Goal: Task Accomplishment & Management: Use online tool/utility

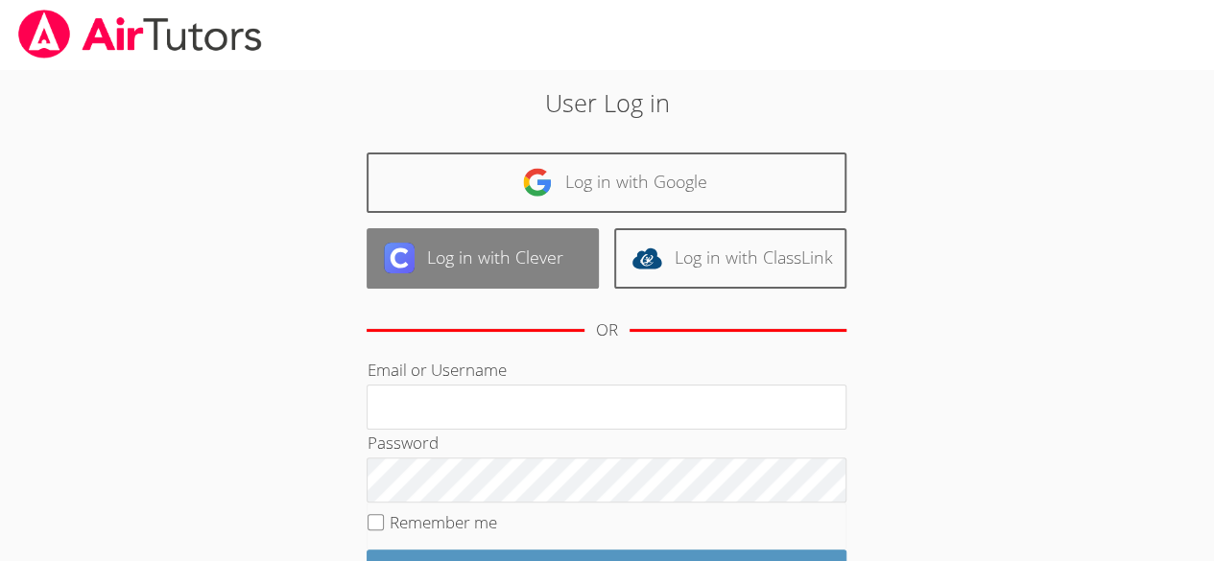
click at [486, 246] on link "Log in with Clever" at bounding box center [483, 258] width 232 height 60
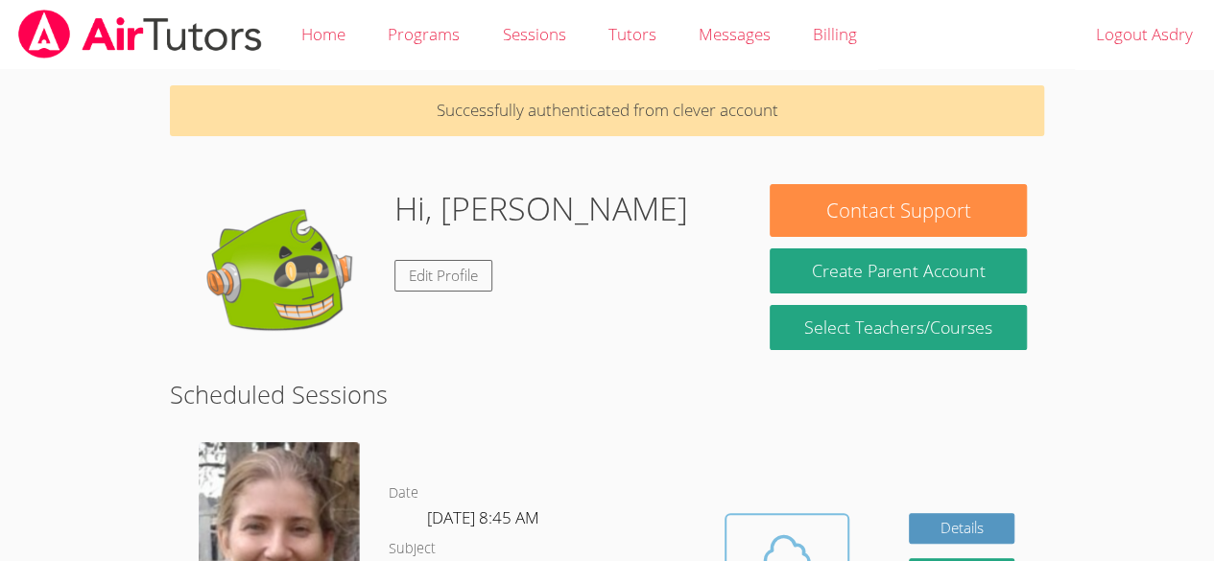
click at [810, 516] on button "Cloud Room" at bounding box center [787, 566] width 125 height 107
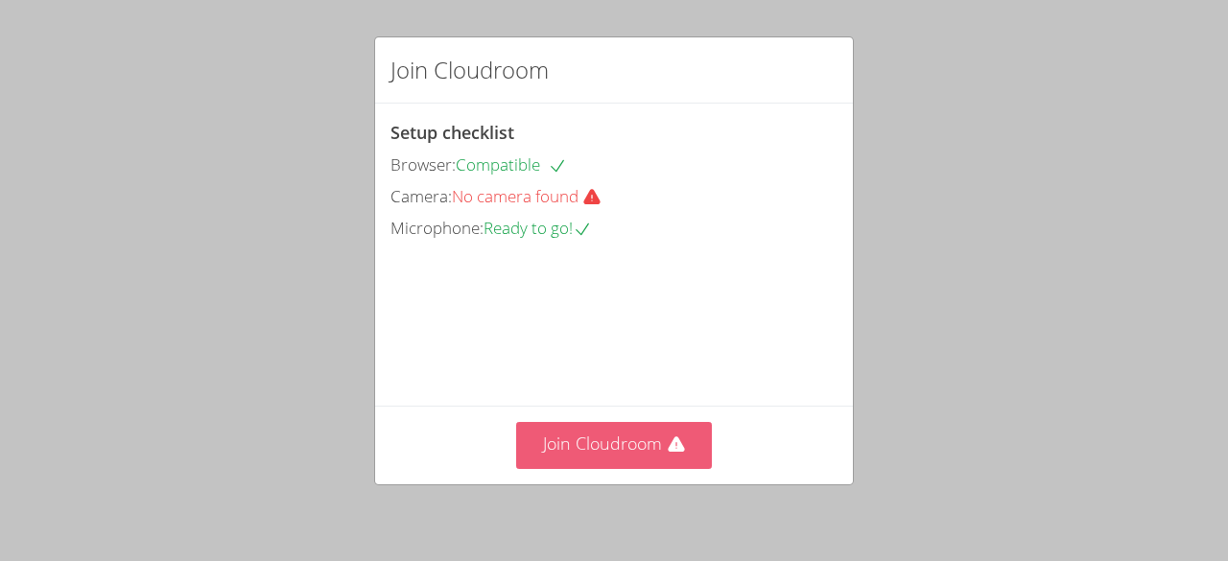
click at [676, 454] on icon at bounding box center [676, 445] width 19 height 19
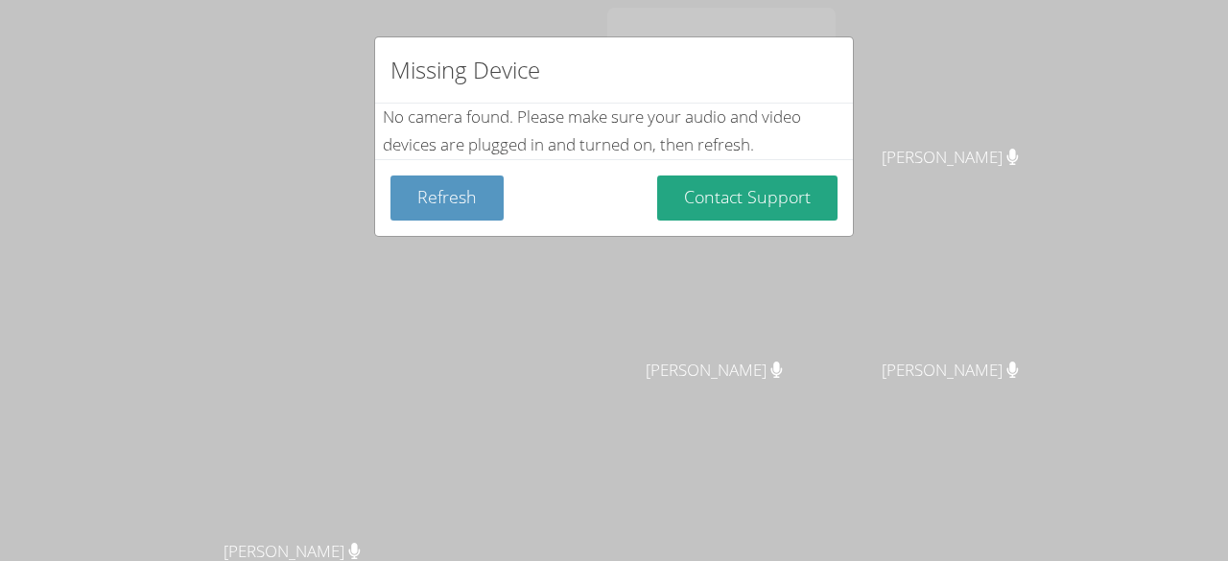
click at [972, 236] on div "Missing Device No camera found . Please make sure your audio and video devices …" at bounding box center [614, 280] width 1228 height 561
click at [488, 186] on button "Refresh" at bounding box center [447, 198] width 113 height 45
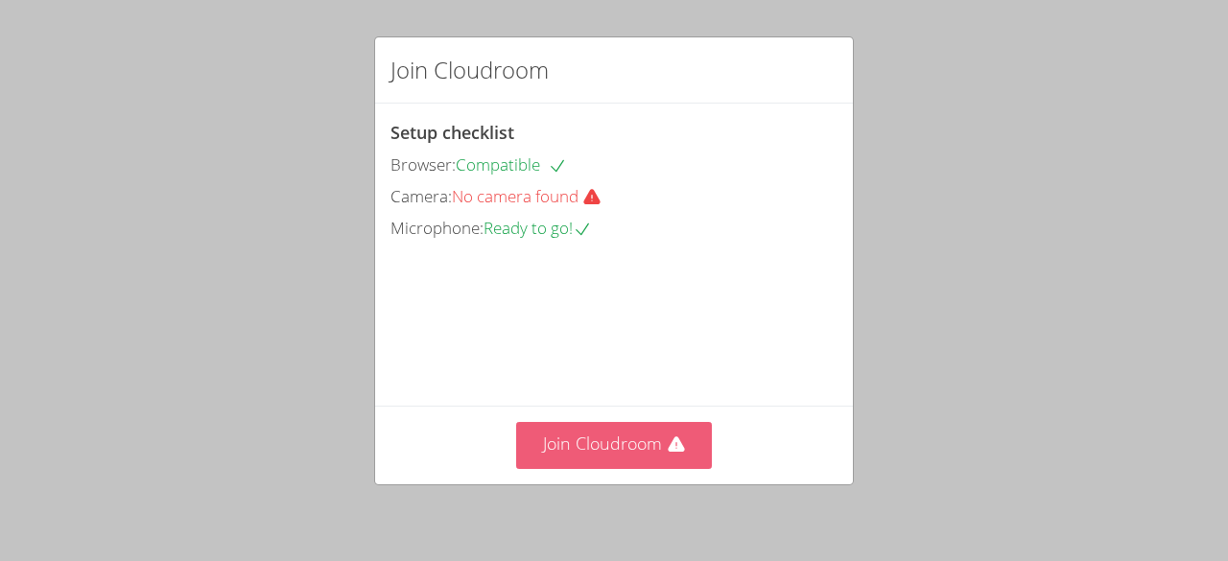
click at [568, 450] on button "Join Cloudroom" at bounding box center [614, 445] width 197 height 47
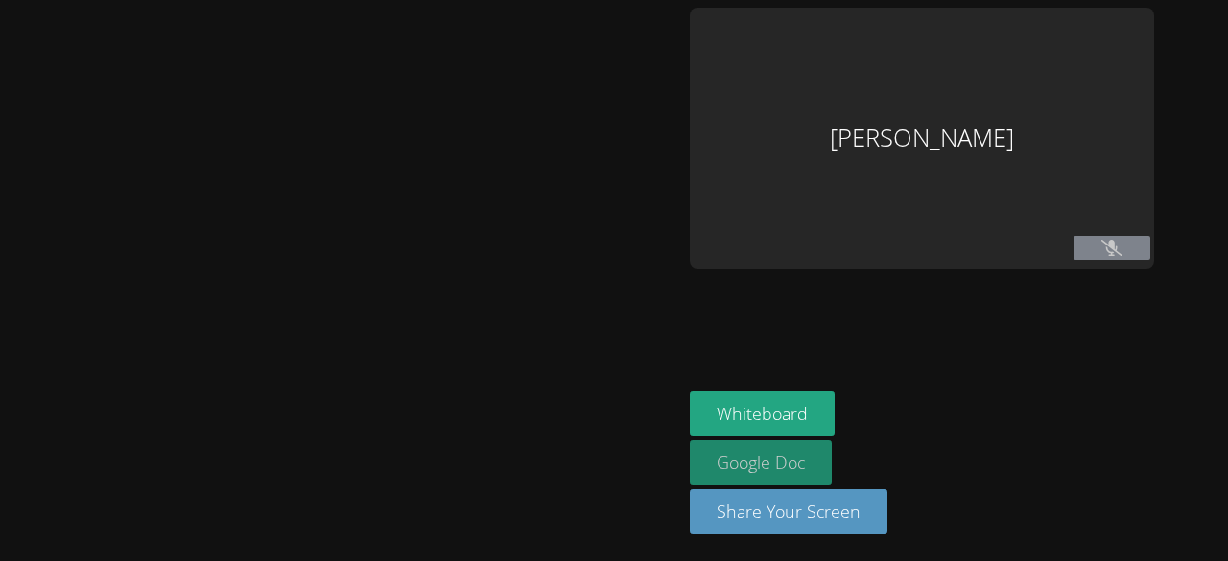
click at [764, 482] on link "Google Doc" at bounding box center [761, 463] width 142 height 45
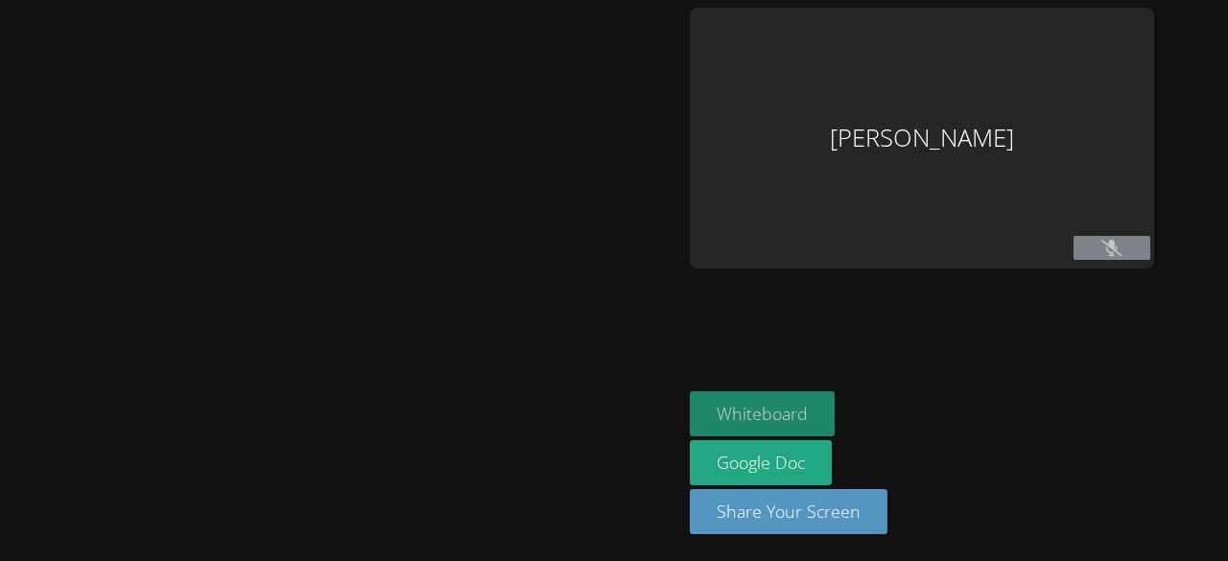
click at [731, 395] on button "Whiteboard" at bounding box center [762, 414] width 145 height 45
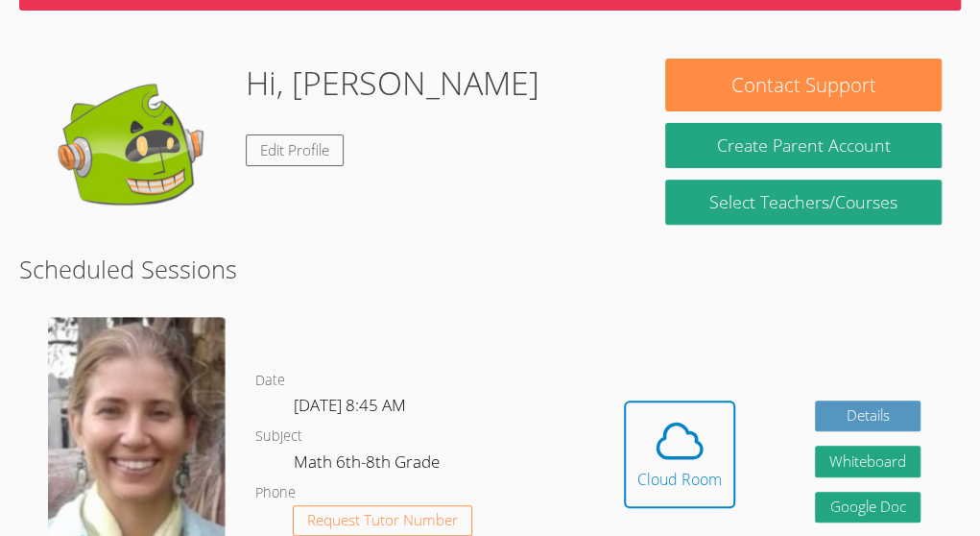
scroll to position [202, 0]
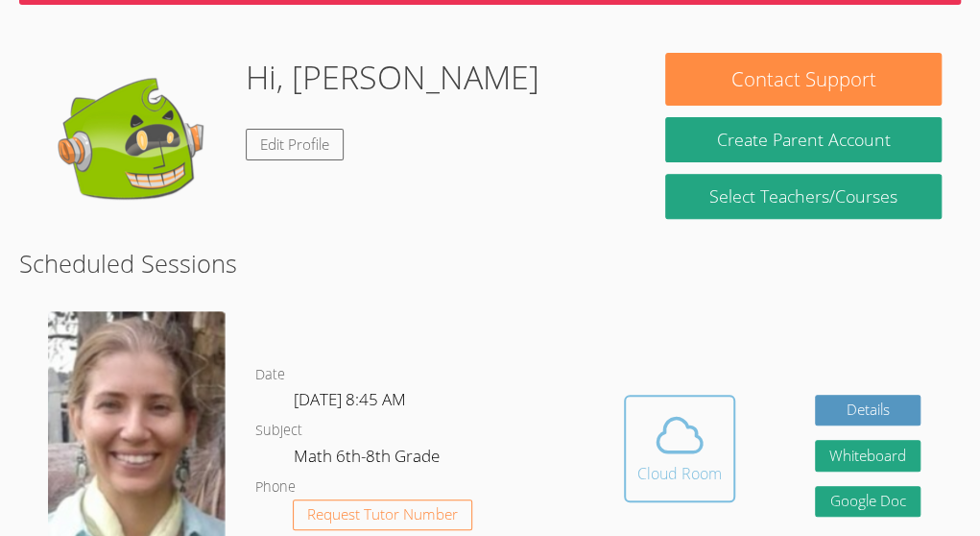
click at [694, 408] on icon at bounding box center [680, 435] width 54 height 54
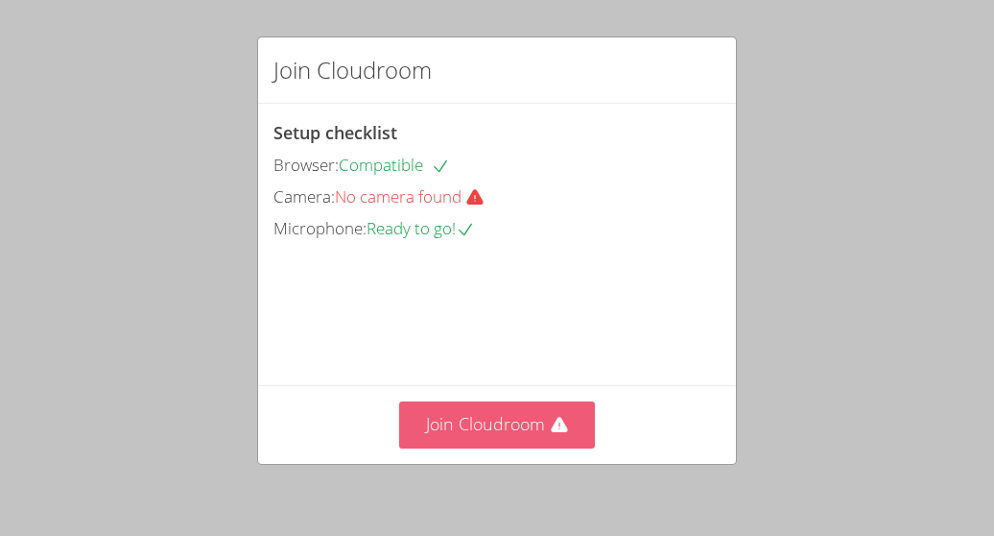
click at [528, 447] on button "Join Cloudroom" at bounding box center [497, 424] width 197 height 47
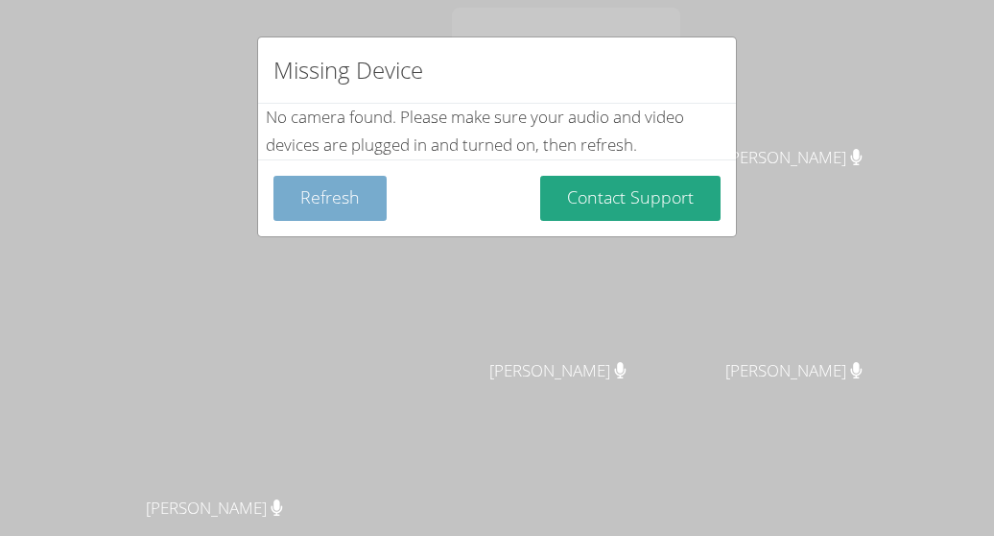
click at [332, 208] on button "Refresh" at bounding box center [330, 198] width 113 height 45
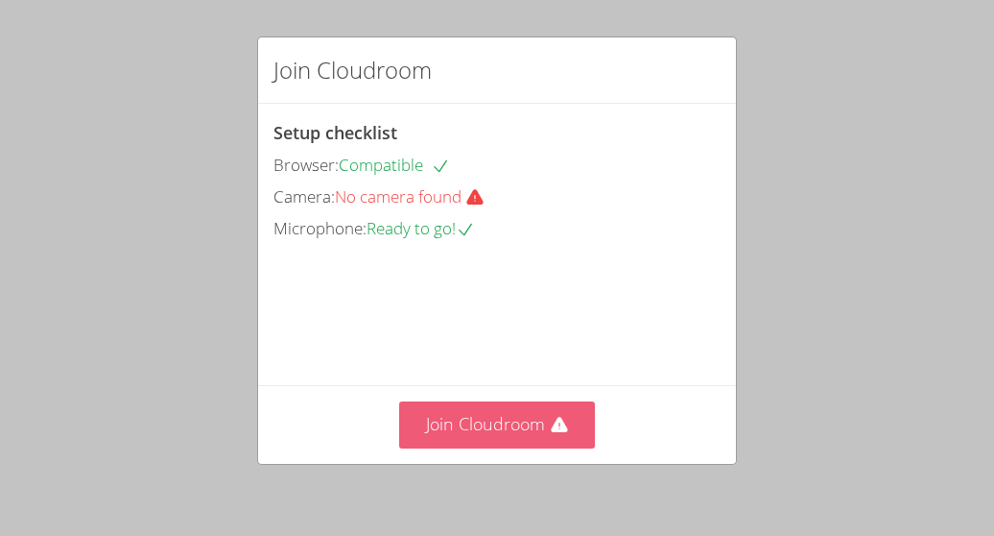
click at [433, 440] on button "Join Cloudroom" at bounding box center [497, 424] width 197 height 47
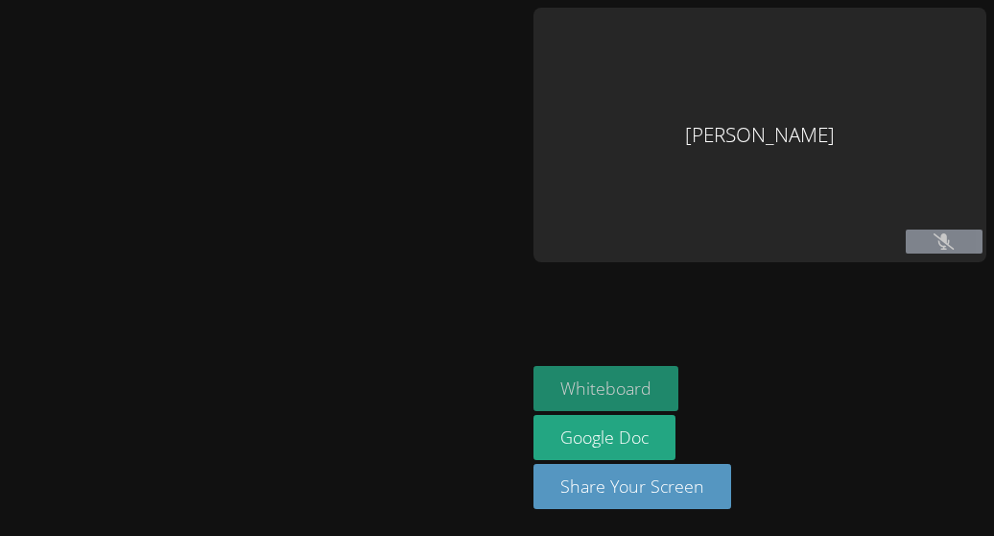
click at [598, 409] on button "Whiteboard" at bounding box center [606, 388] width 145 height 45
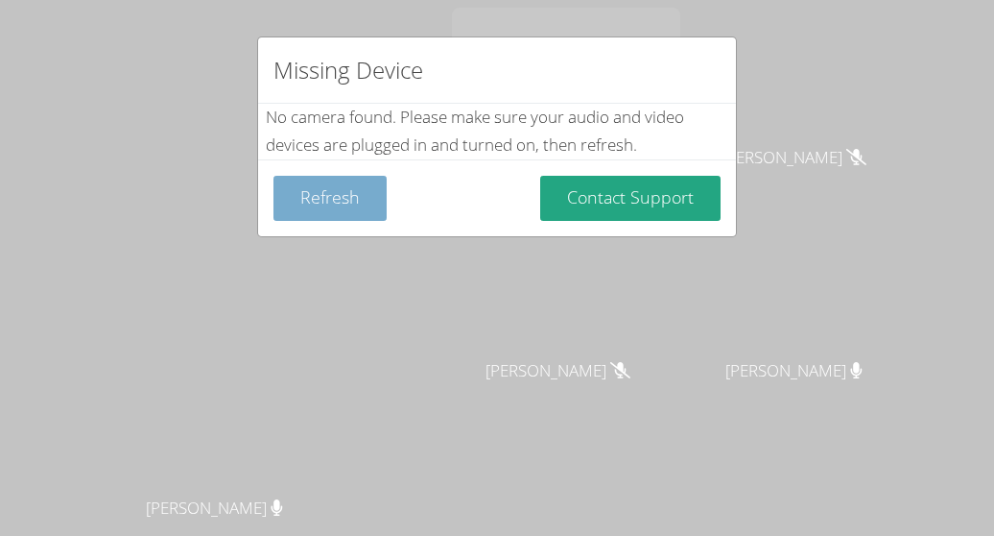
click at [357, 205] on button "Refresh" at bounding box center [330, 198] width 113 height 45
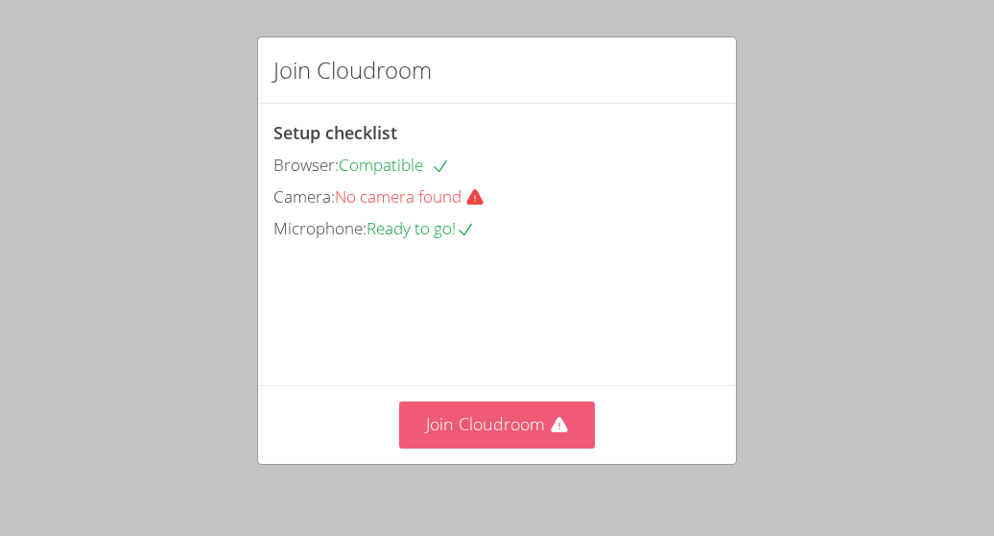
click at [539, 430] on button "Join Cloudroom" at bounding box center [497, 424] width 197 height 47
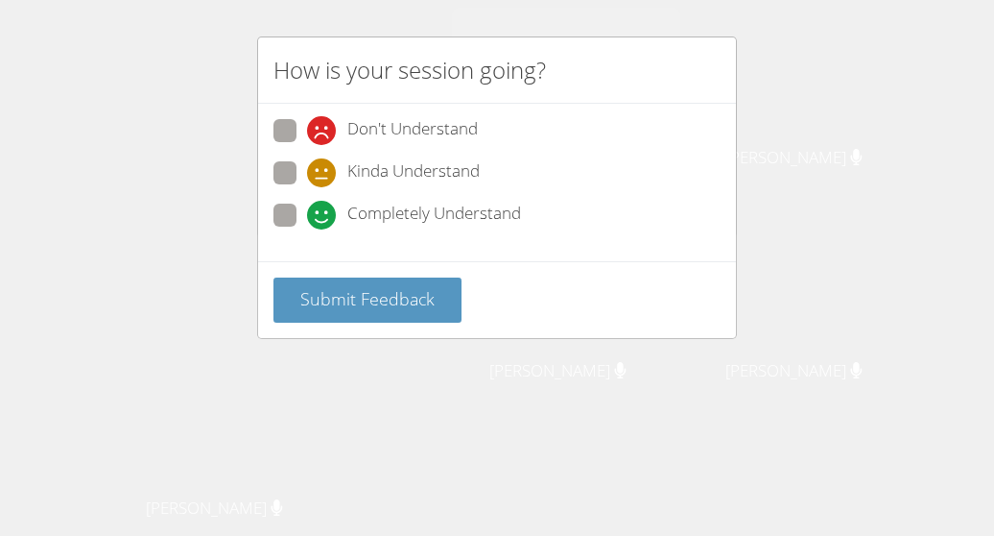
click at [820, 180] on div "How is your session going? Don't Understand Kinda Understand Completely Underst…" at bounding box center [497, 268] width 994 height 536
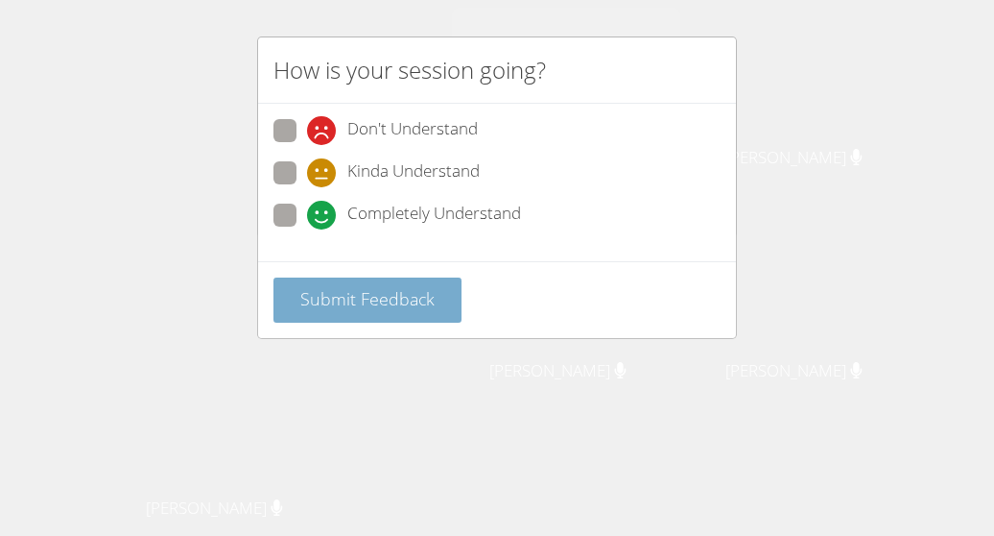
click at [434, 317] on button "Submit Feedback" at bounding box center [368, 299] width 188 height 45
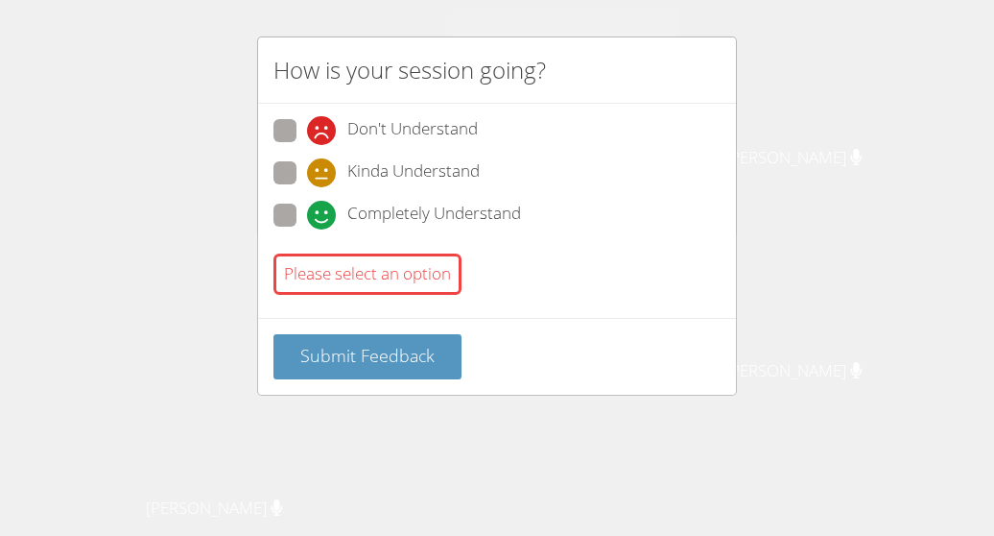
click at [836, 155] on div "How is your session going? Don't Understand Kinda Understand Completely Underst…" at bounding box center [497, 268] width 994 height 536
click at [847, 148] on div "How is your session going? Don't Understand Kinda Understand Completely Underst…" at bounding box center [497, 268] width 994 height 536
click at [825, 150] on div "How is your session going? Don't Understand Kinda Understand Completely Underst…" at bounding box center [497, 268] width 994 height 536
click at [845, 148] on div "How is your session going? Don't Understand Kinda Understand Completely Underst…" at bounding box center [497, 268] width 994 height 536
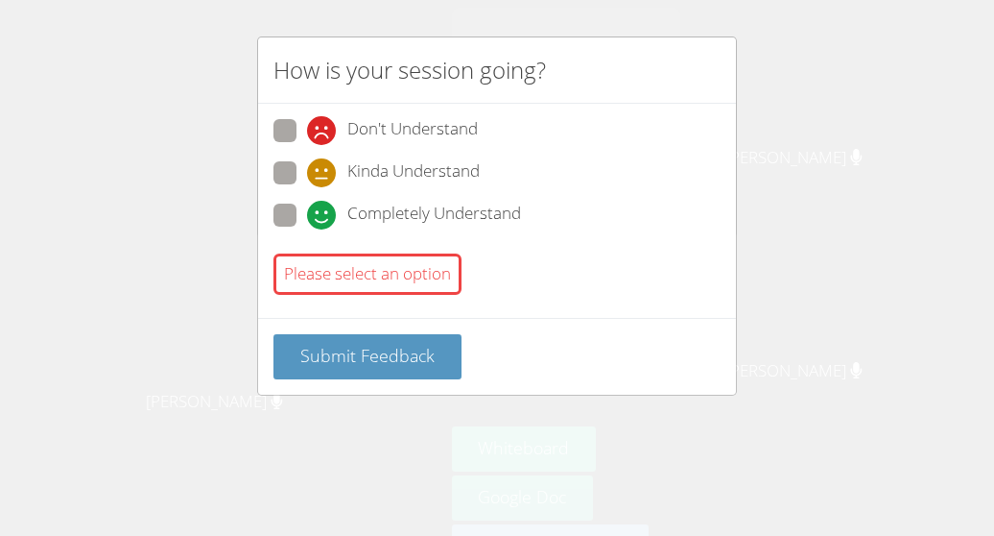
click at [307, 229] on span at bounding box center [307, 229] width 0 height 0
click at [307, 220] on input "Completely Understand" at bounding box center [315, 211] width 16 height 16
radio input "true"
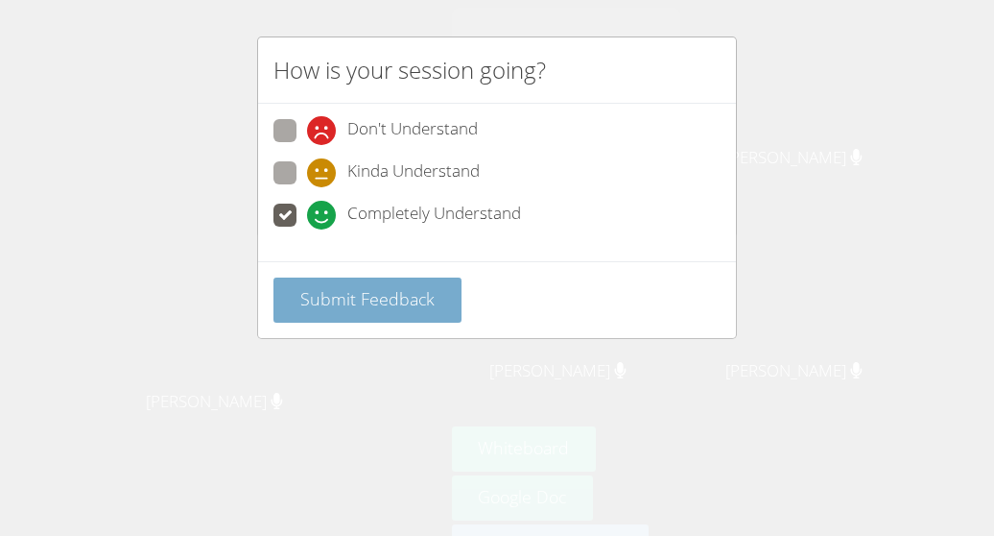
click at [420, 306] on span "Submit Feedback" at bounding box center [367, 298] width 134 height 23
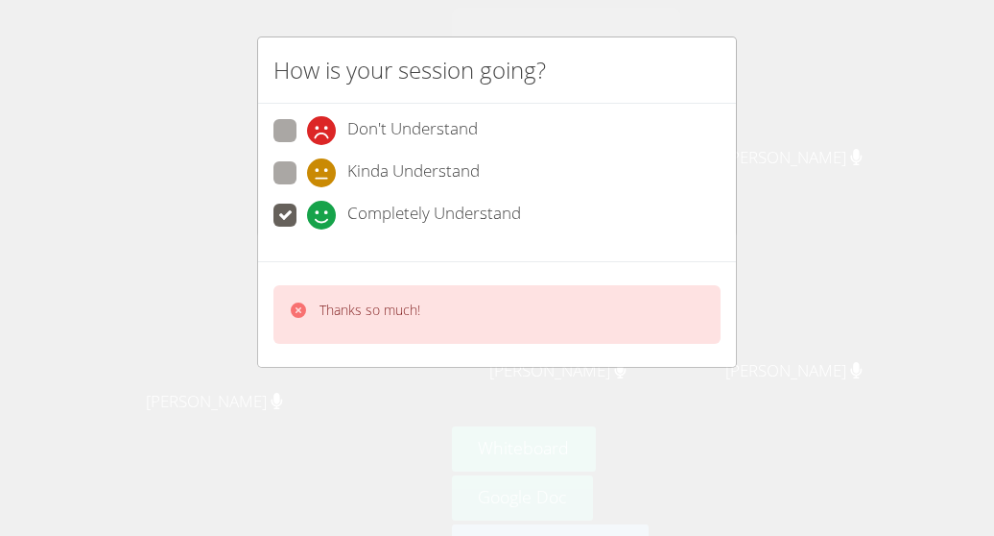
click at [820, 77] on div "How is your session going? Don't Understand Kinda Understand Completely Underst…" at bounding box center [497, 268] width 994 height 536
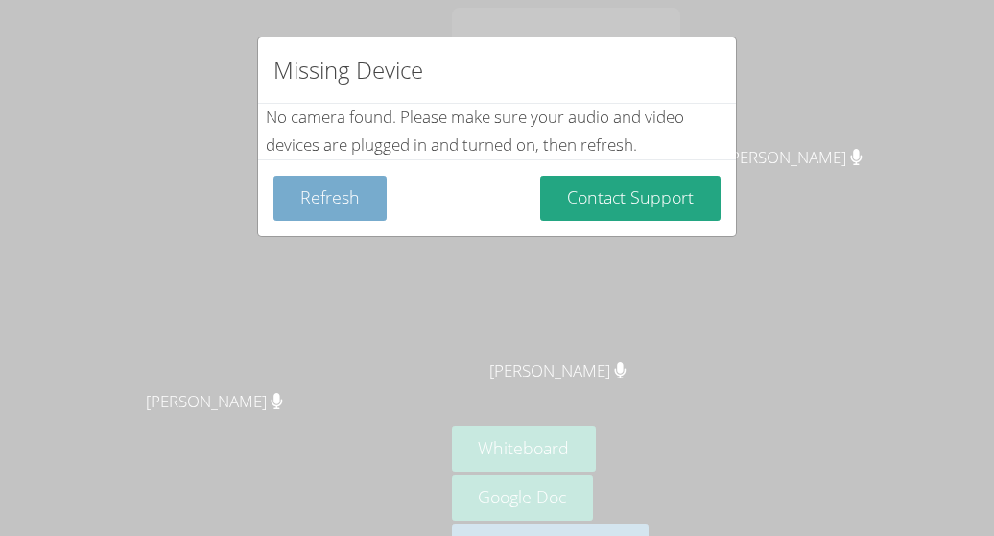
click at [317, 192] on button "Refresh" at bounding box center [330, 198] width 113 height 45
